Goal: Task Accomplishment & Management: Manage account settings

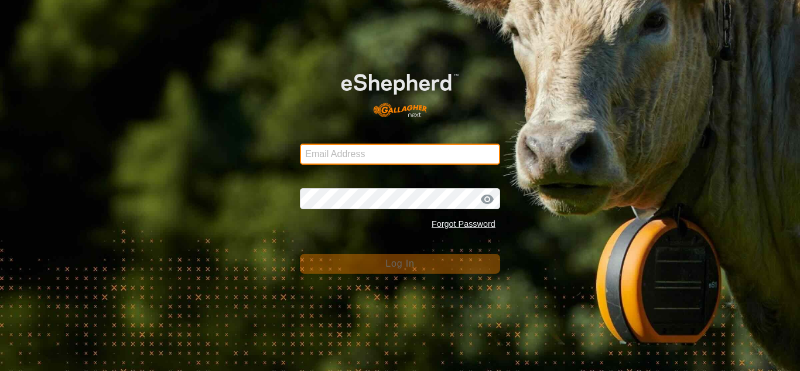
click at [382, 159] on input "Email Address" at bounding box center [400, 154] width 200 height 21
type input "smbowman2014@gmail.com"
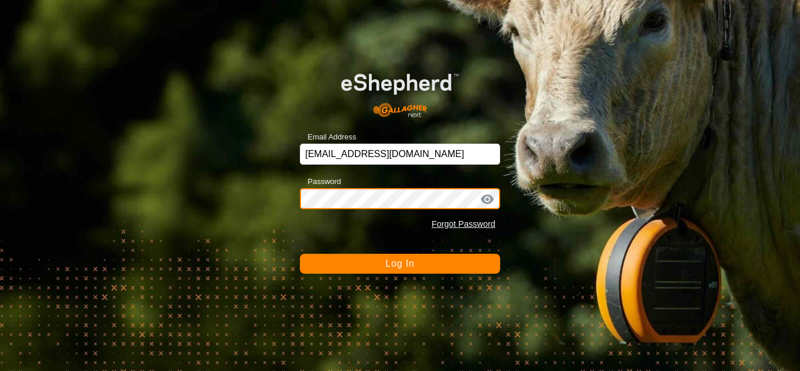
click at [300, 254] on button "Log In" at bounding box center [400, 264] width 200 height 20
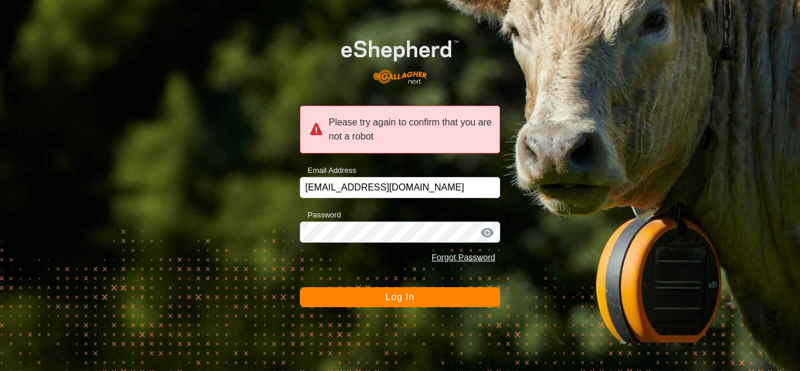
click at [465, 306] on button "Log In" at bounding box center [400, 297] width 200 height 20
click at [300, 287] on button "Log In" at bounding box center [400, 297] width 200 height 20
click at [367, 295] on button "Log In" at bounding box center [400, 297] width 200 height 20
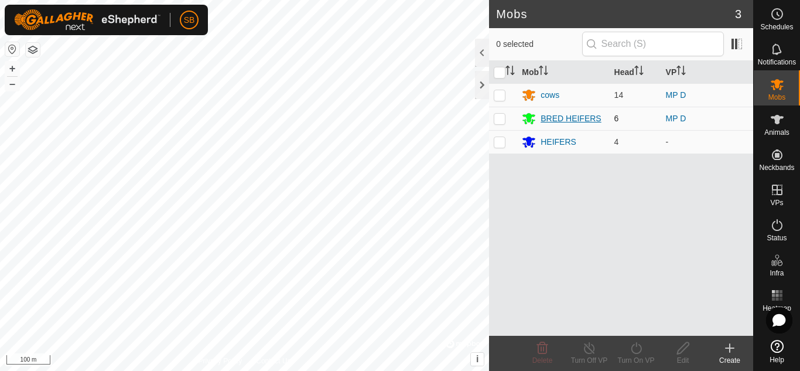
click at [562, 119] on div "BRED HEIFERS" at bounding box center [571, 118] width 60 height 12
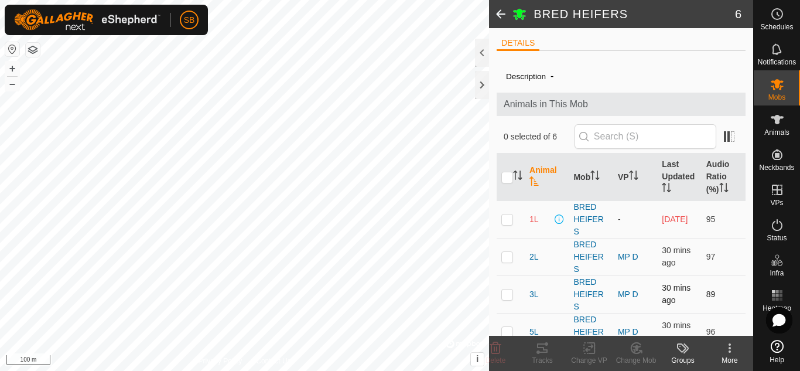
click at [510, 292] on p-checkbox at bounding box center [507, 293] width 12 height 9
checkbox input "true"
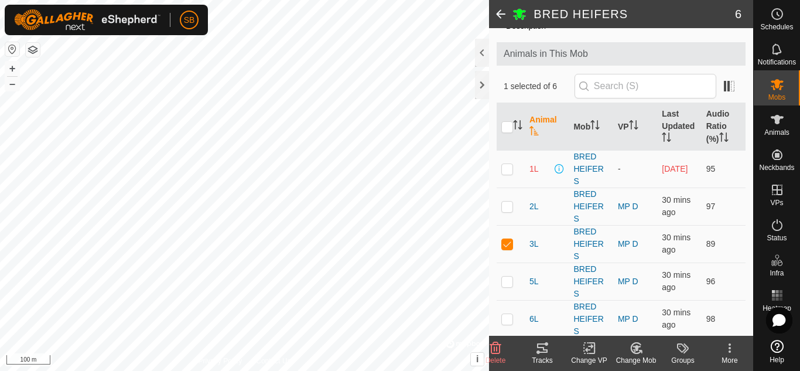
scroll to position [90, 0]
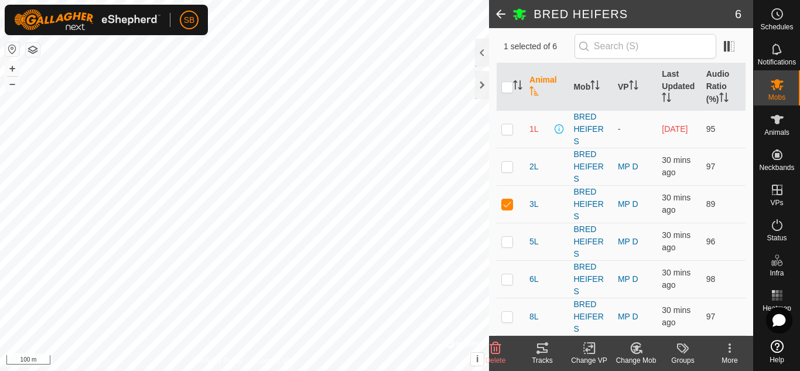
click at [597, 358] on div "Change VP" at bounding box center [589, 360] width 47 height 11
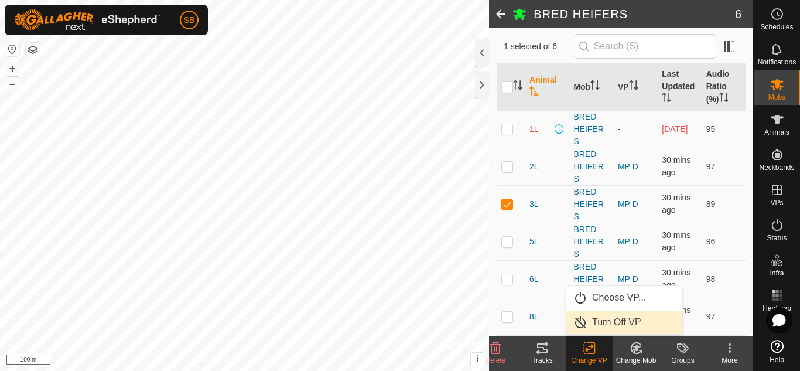
click at [605, 325] on link "Turn Off VP" at bounding box center [624, 321] width 116 height 23
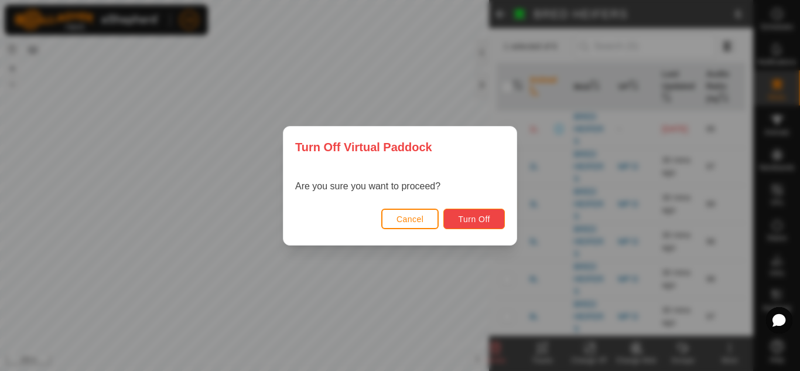
click at [484, 228] on button "Turn Off" at bounding box center [474, 219] width 62 height 21
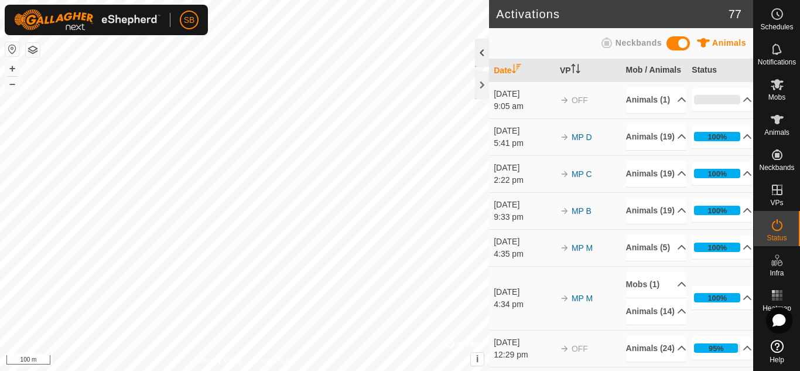
click at [483, 52] on div at bounding box center [482, 53] width 14 height 28
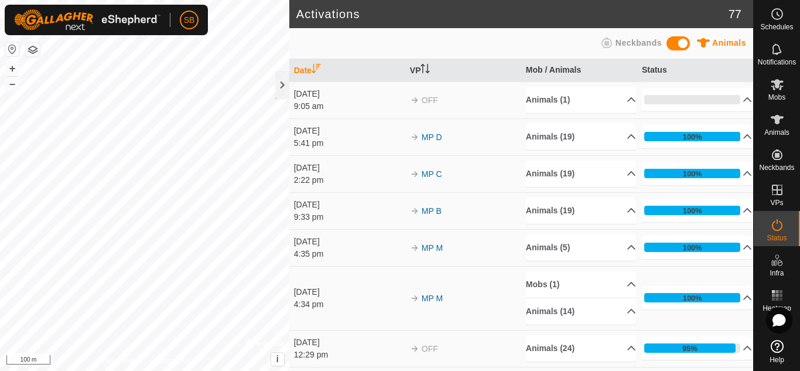
click at [605, 42] on span "Animals" at bounding box center [729, 42] width 34 height 9
click at [276, 92] on div at bounding box center [282, 85] width 14 height 28
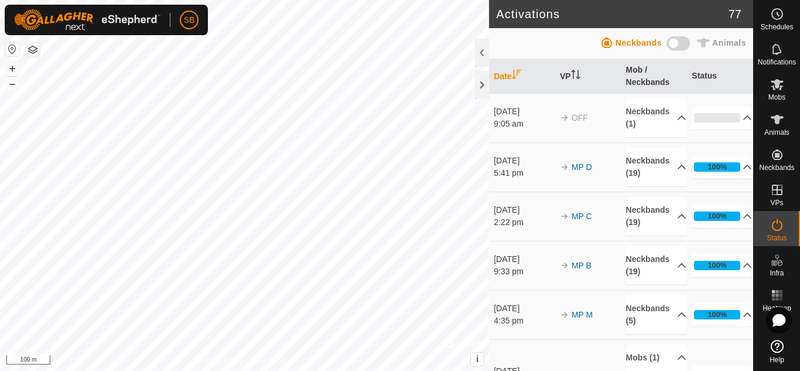
click at [605, 46] on span "Neckbands" at bounding box center [639, 42] width 46 height 9
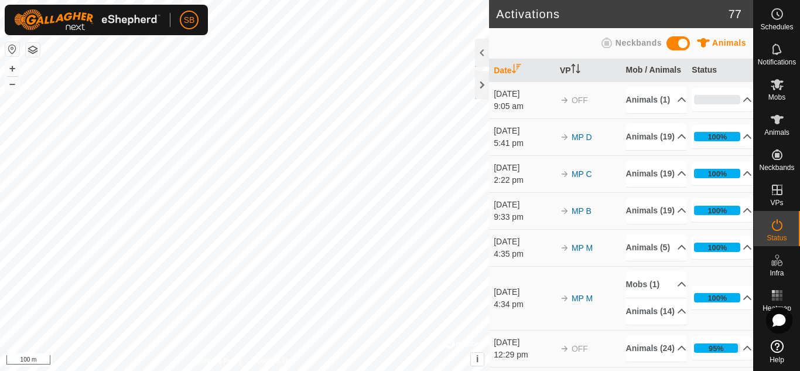
click at [605, 42] on span "Animals" at bounding box center [729, 42] width 34 height 9
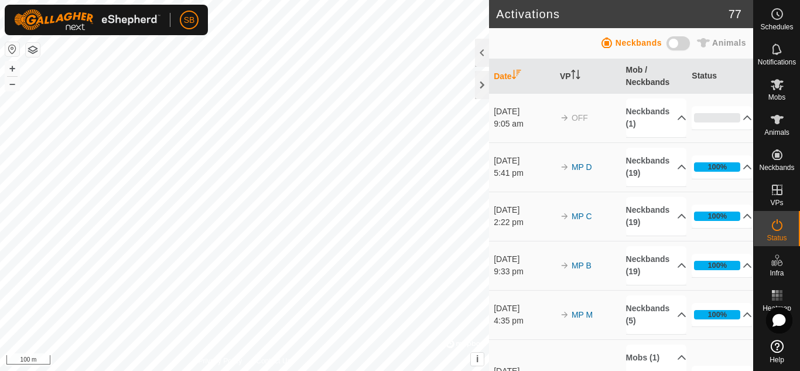
click at [605, 42] on span "Animals" at bounding box center [729, 42] width 34 height 9
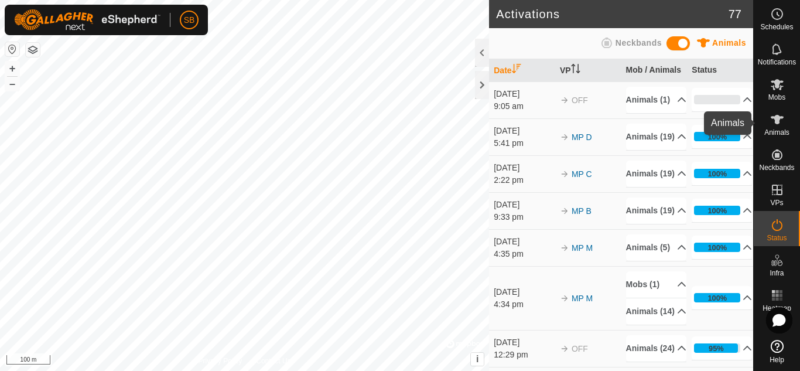
click at [605, 128] on es-animals-svg-icon at bounding box center [777, 119] width 21 height 19
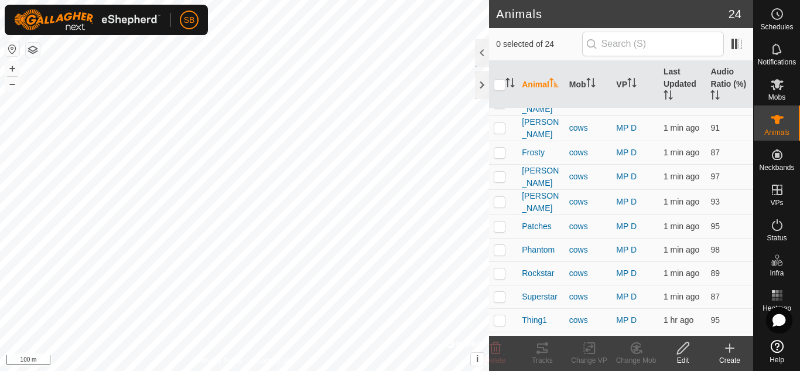
scroll to position [348, 0]
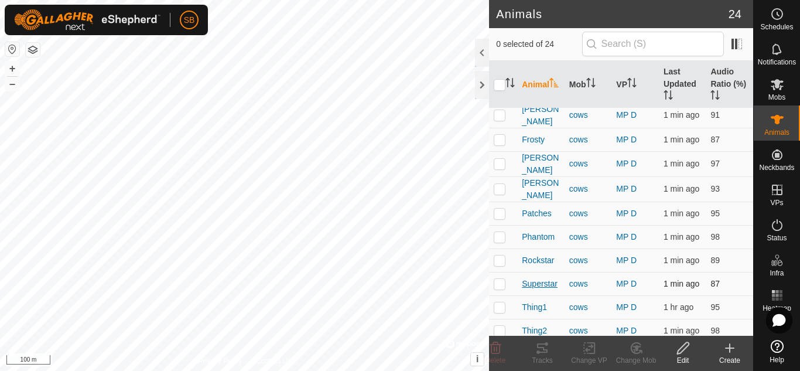
click at [537, 280] on span "Superstar" at bounding box center [540, 284] width 36 height 12
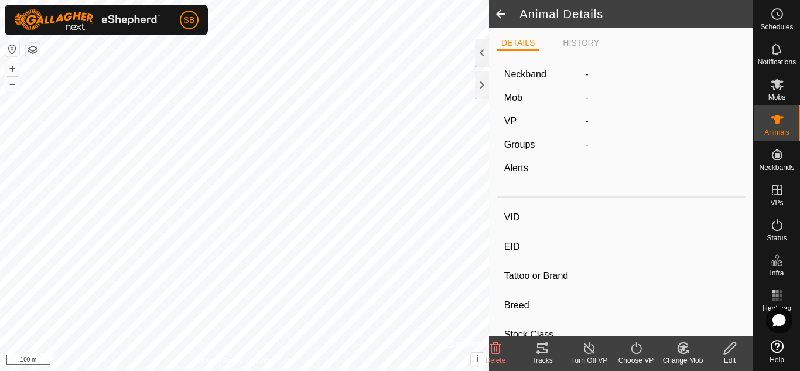
type input "Superstar"
type input "-"
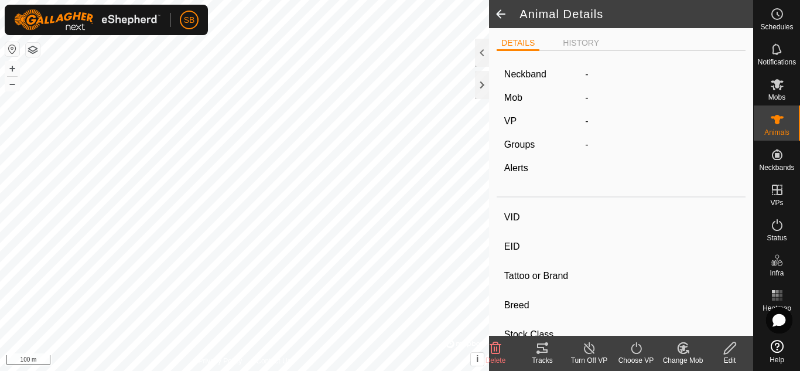
type input "0 kg"
type input "-"
